Goal: Information Seeking & Learning: Learn about a topic

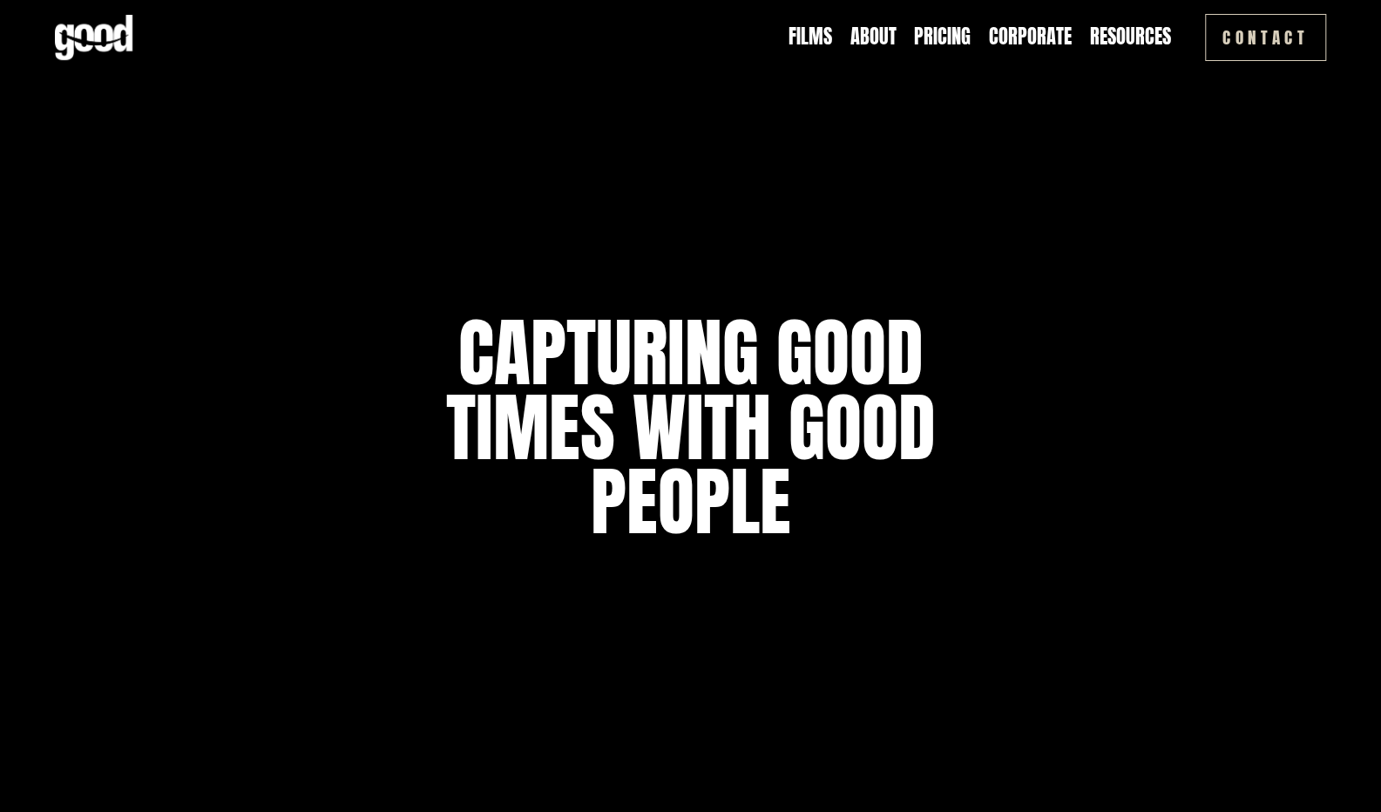
click at [939, 40] on link "Pricing" at bounding box center [942, 37] width 57 height 27
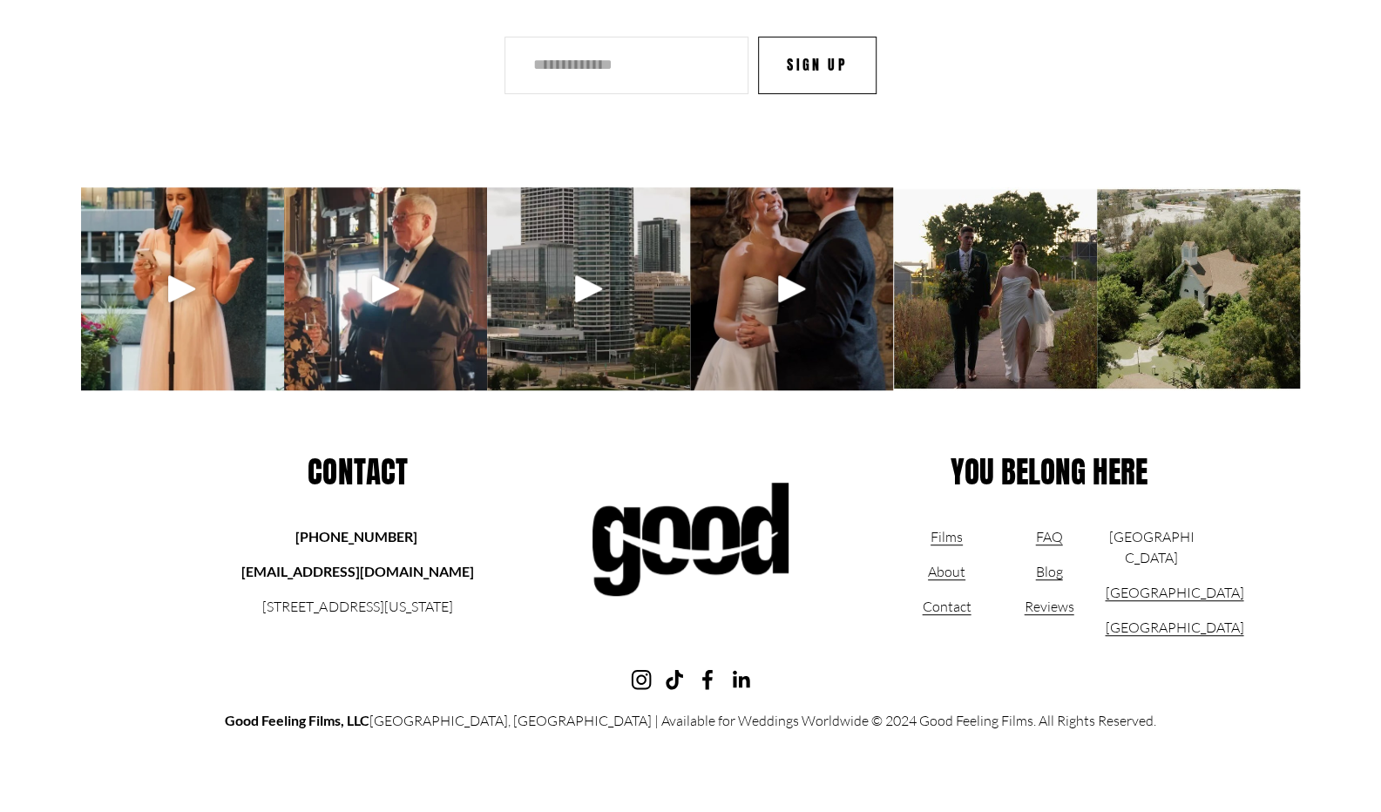
scroll to position [4499, 0]
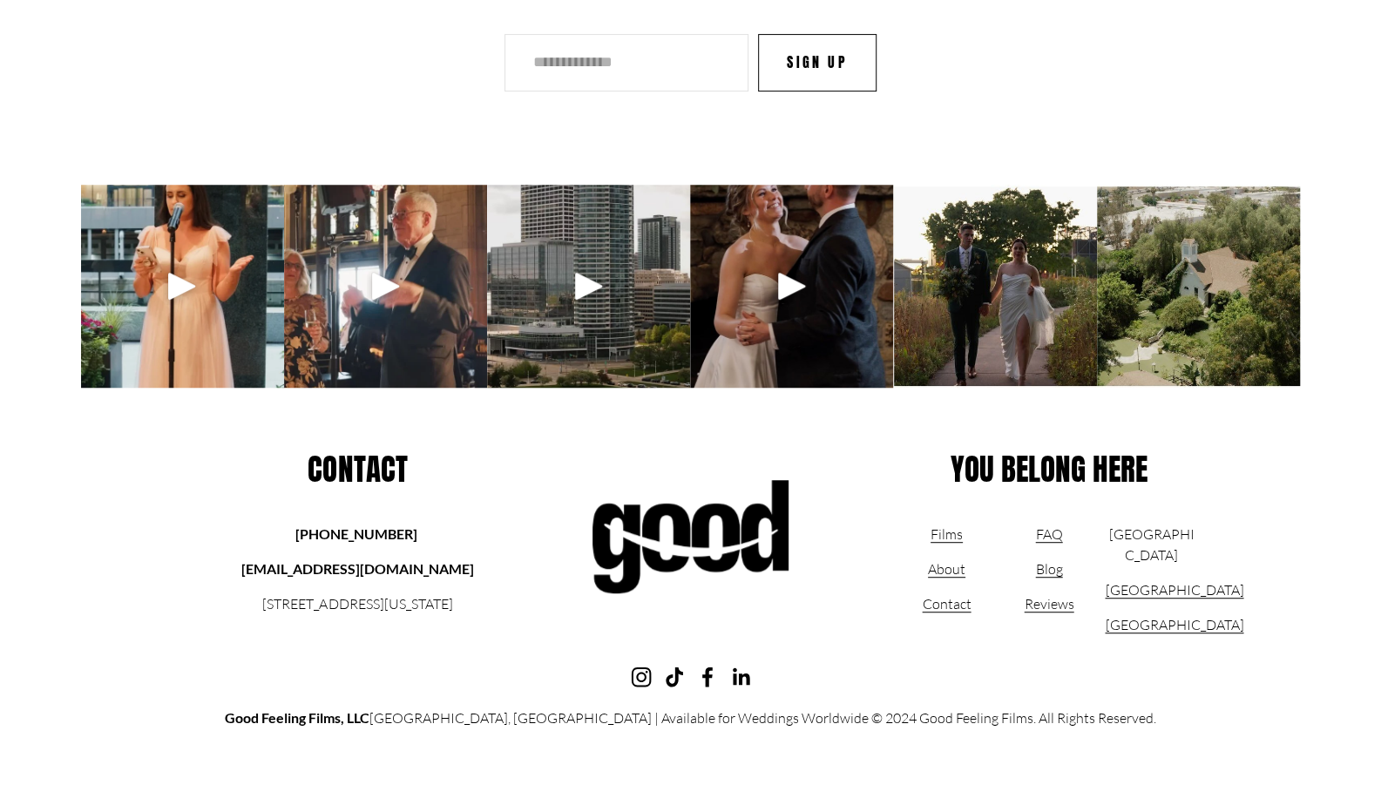
click at [1035, 538] on link "FAQ" at bounding box center [1048, 534] width 27 height 21
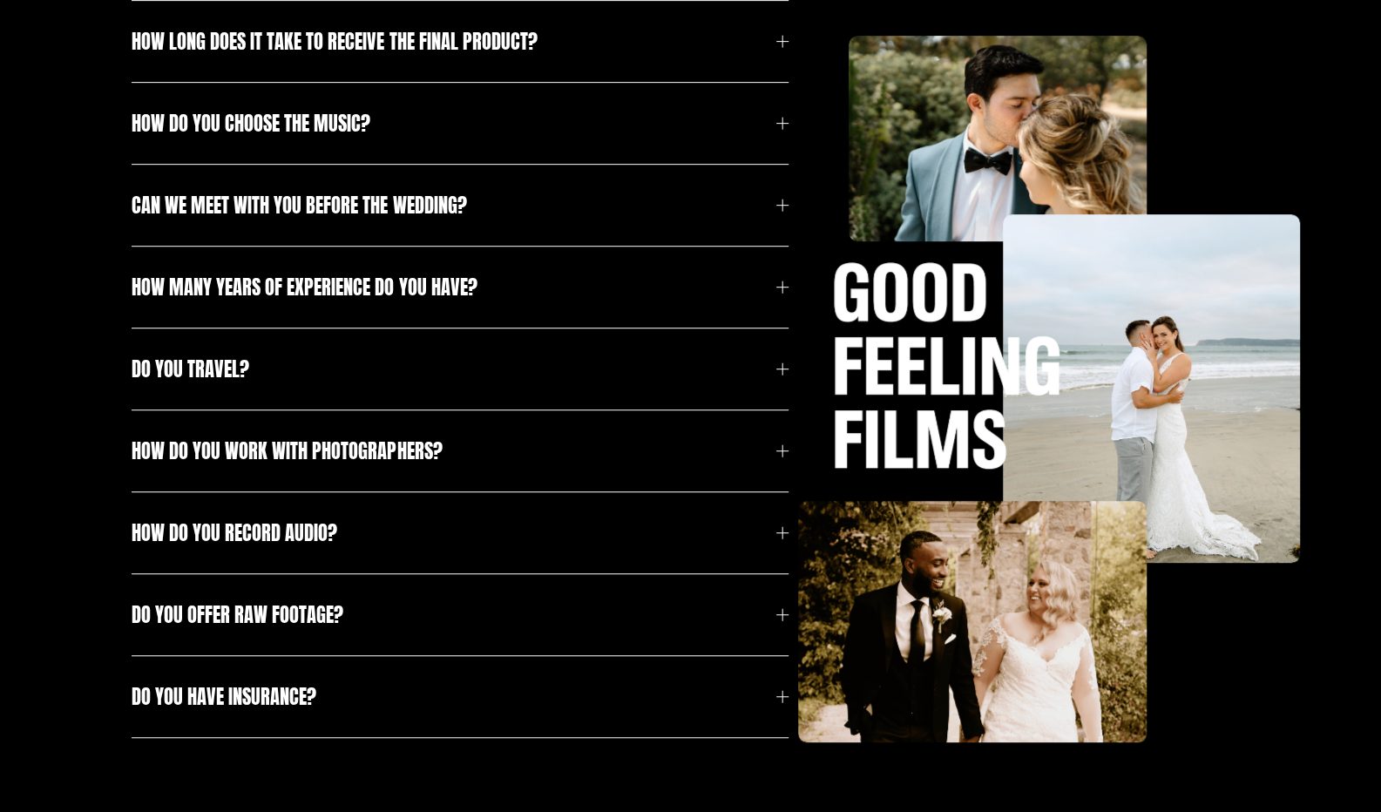
scroll to position [499, 0]
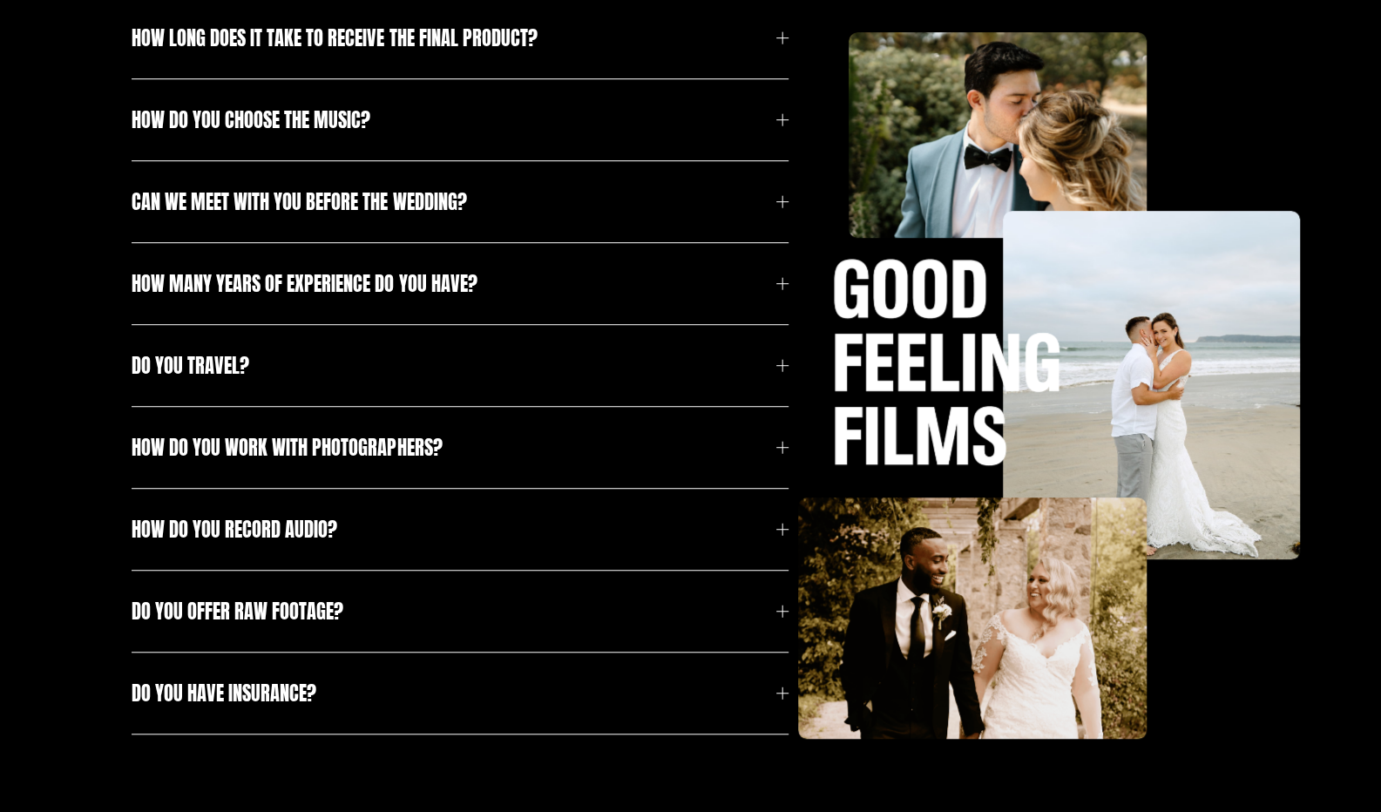
click at [750, 376] on span "Do you travel?" at bounding box center [454, 365] width 644 height 29
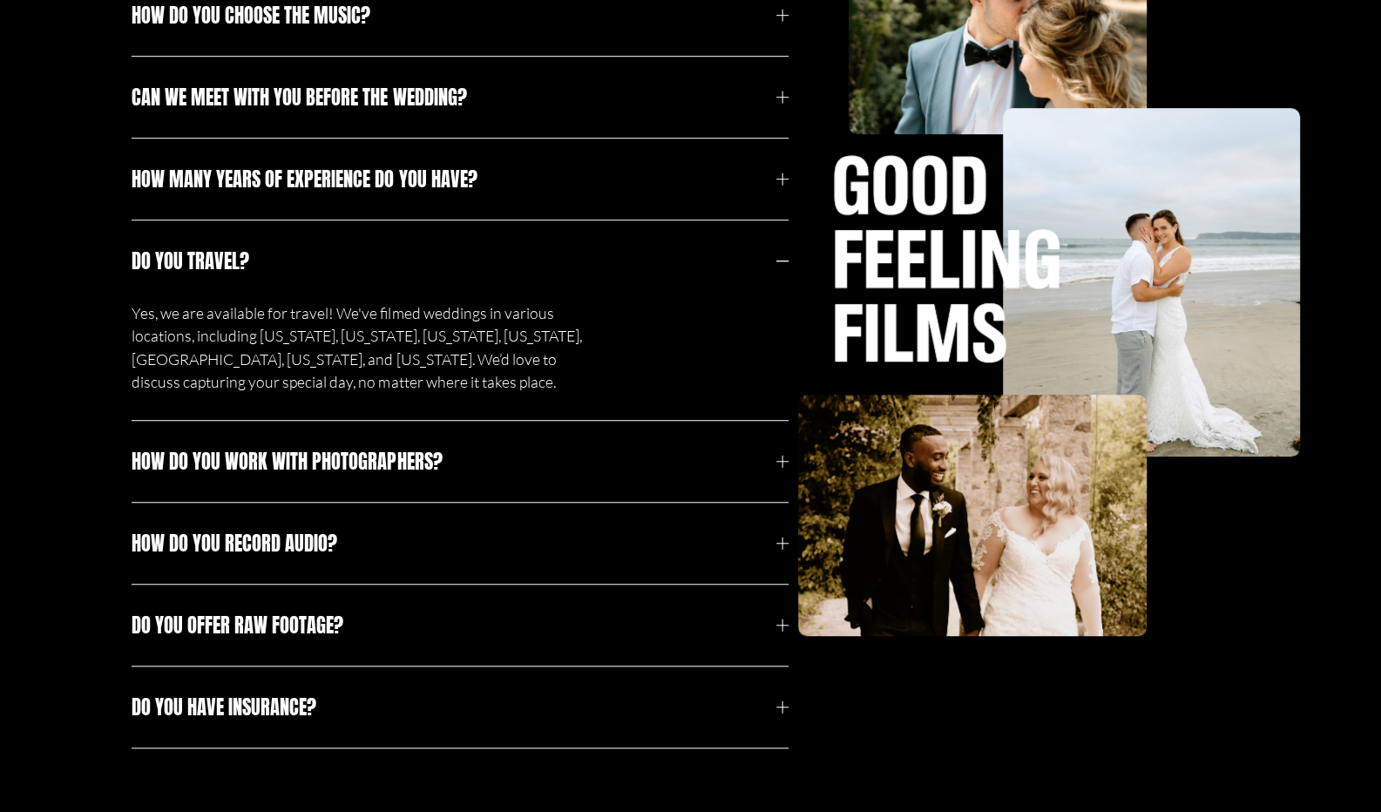
scroll to position [606, 0]
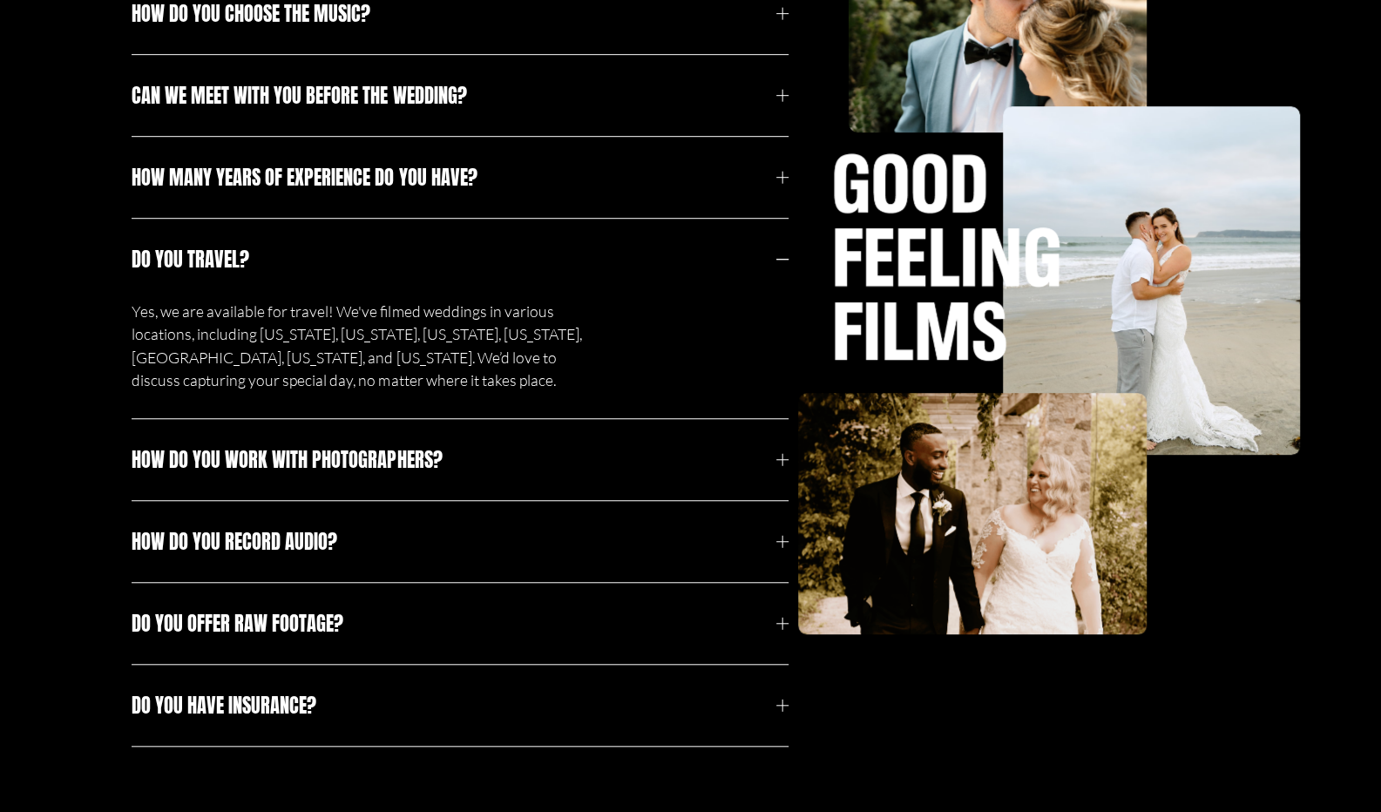
click at [732, 441] on button "How do you work with photographers?" at bounding box center [460, 459] width 656 height 81
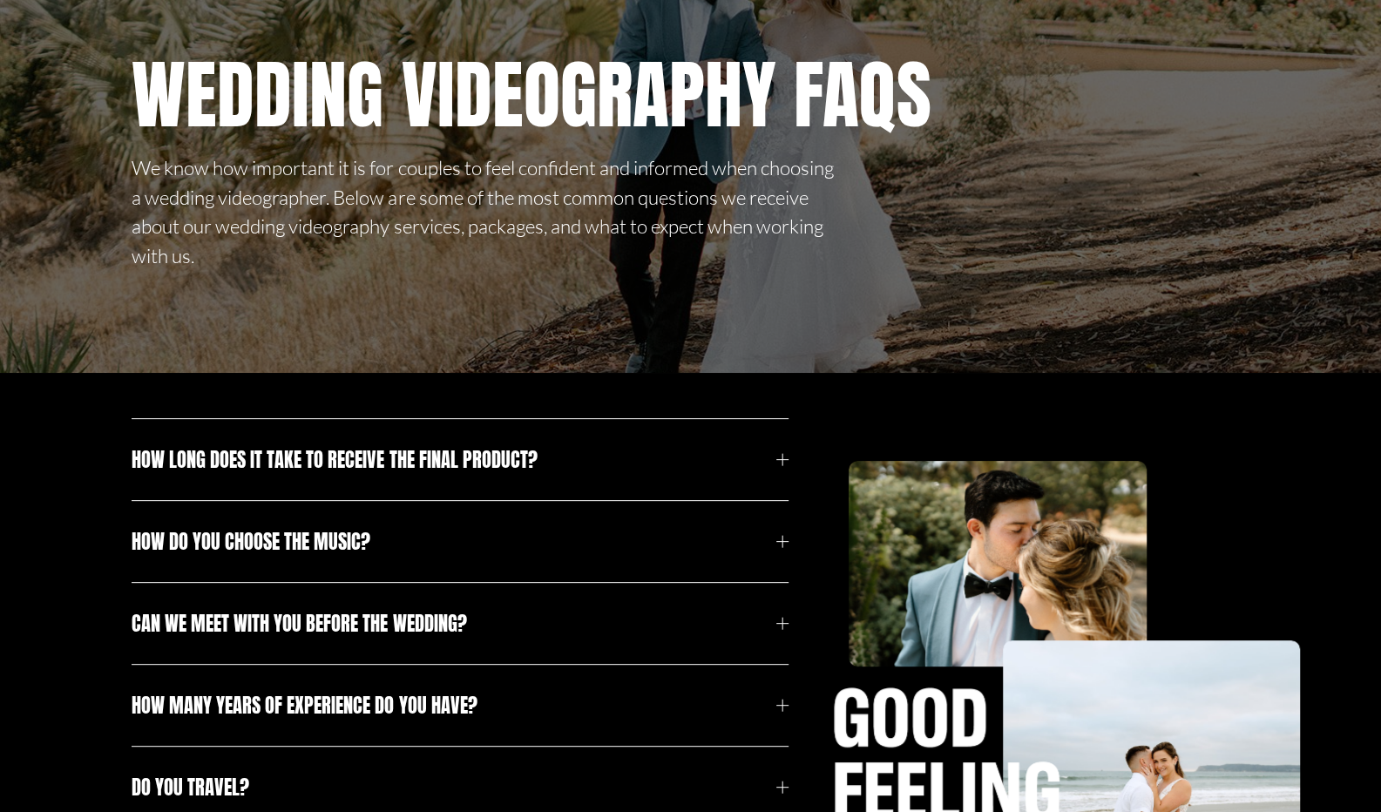
scroll to position [0, 0]
